Goal: Information Seeking & Learning: Find specific fact

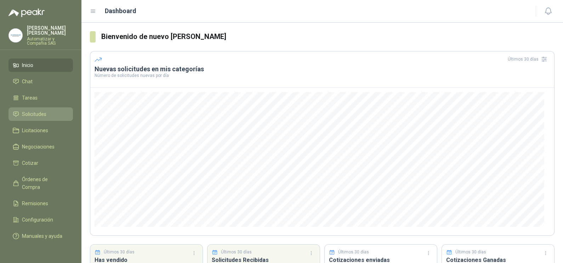
click at [37, 110] on span "Solicitudes" at bounding box center [34, 114] width 24 height 8
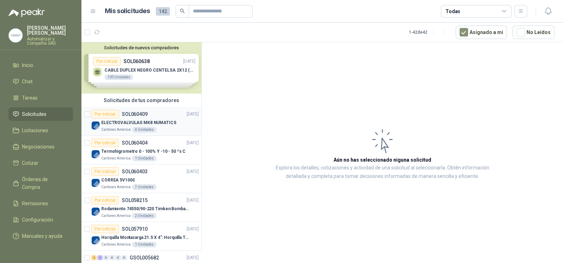
click at [142, 110] on div "Por cotizar SOL060409" at bounding box center [119, 114] width 56 height 8
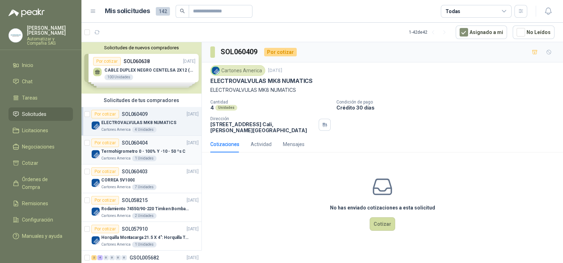
click at [159, 148] on p "Termohigrometro 0 - 100% Y -10 - 50 ºs C" at bounding box center [143, 151] width 84 height 7
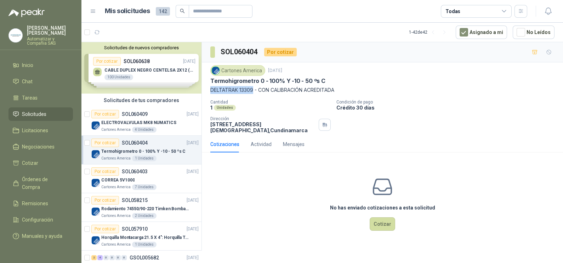
drag, startPoint x: 211, startPoint y: 89, endPoint x: 253, endPoint y: 92, distance: 42.9
click at [253, 92] on p "DELTATRAK 13309 - CON CALIBRACIÓN ACREDITADA" at bounding box center [382, 90] width 344 height 8
copy p "DELTATRAK 13309"
